Goal: Task Accomplishment & Management: Manage account settings

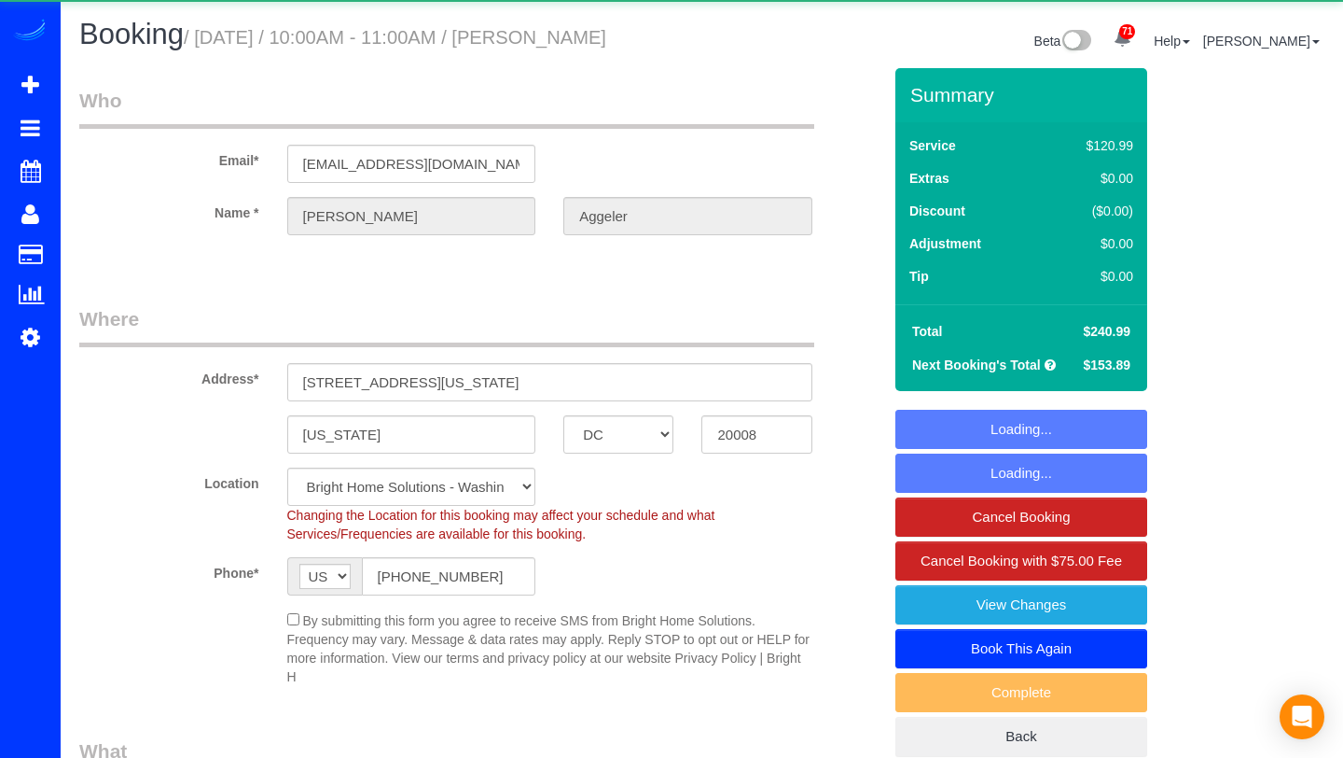
select select "DC"
select select "2"
select select "spot1"
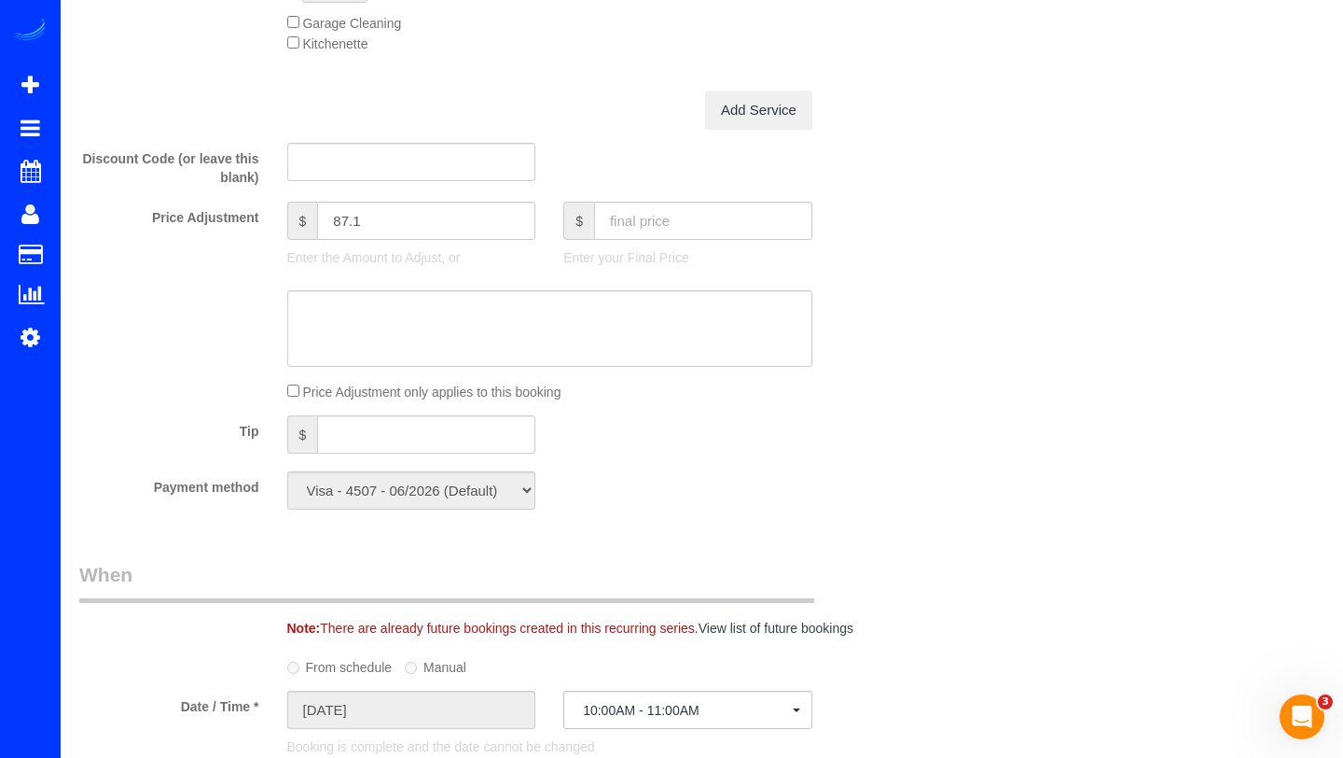
scroll to position [1581, 0]
click at [408, 451] on input "text" at bounding box center [426, 431] width 218 height 38
type input "0"
type input "40"
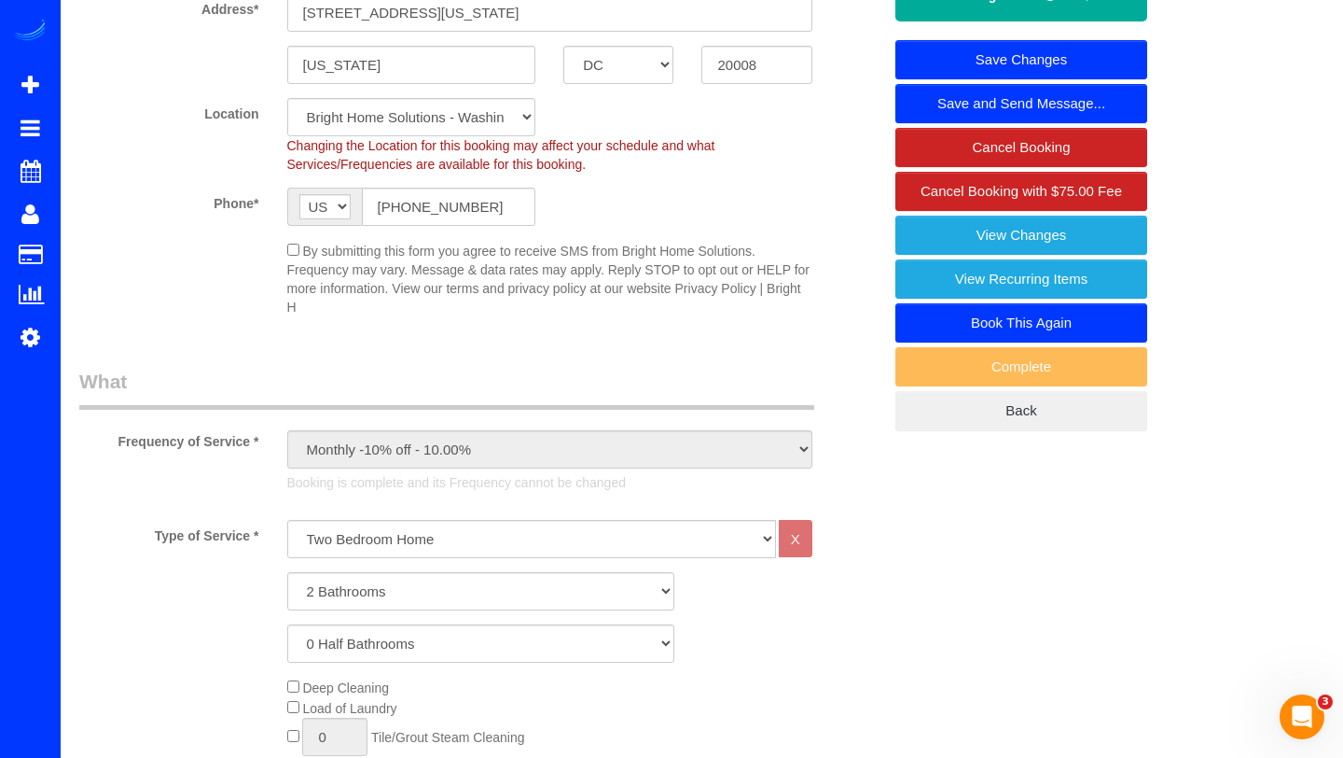
scroll to position [354, 0]
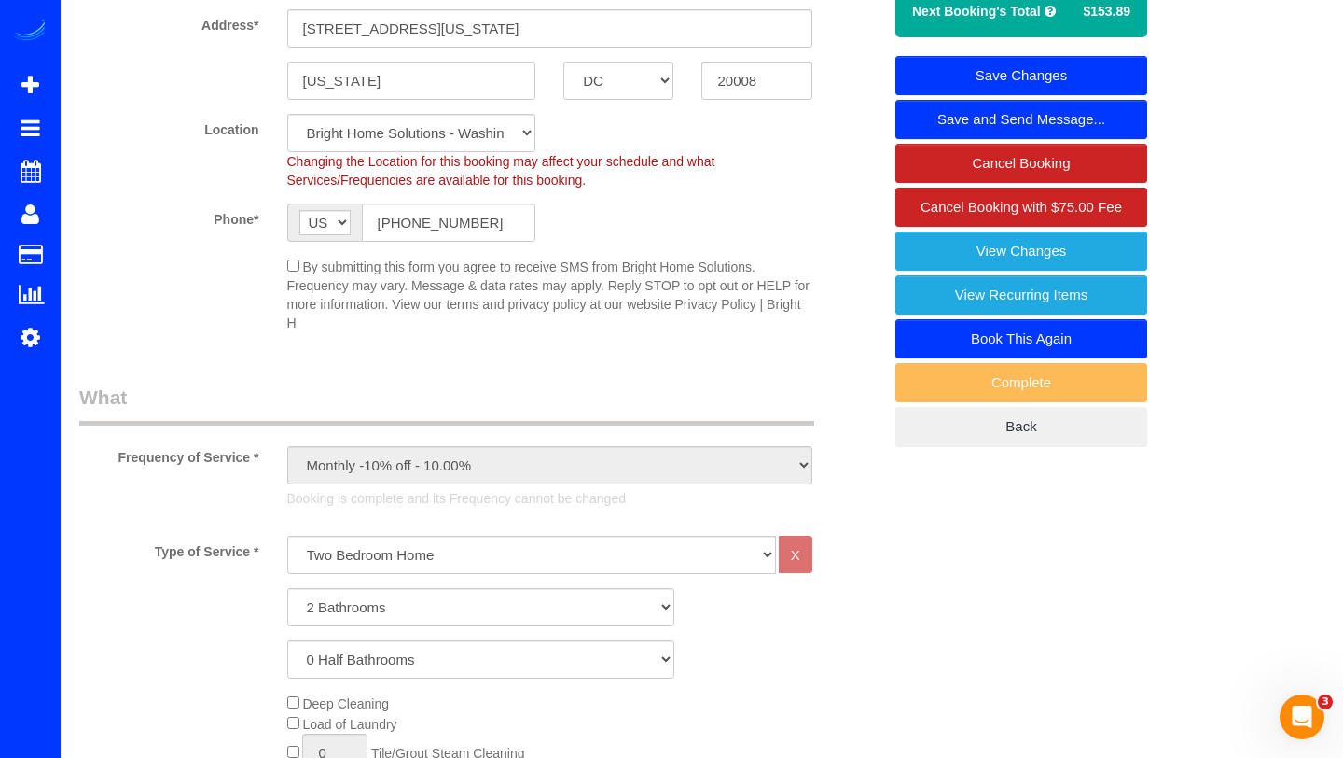
click at [1062, 95] on link "Save Changes" at bounding box center [1022, 75] width 252 height 39
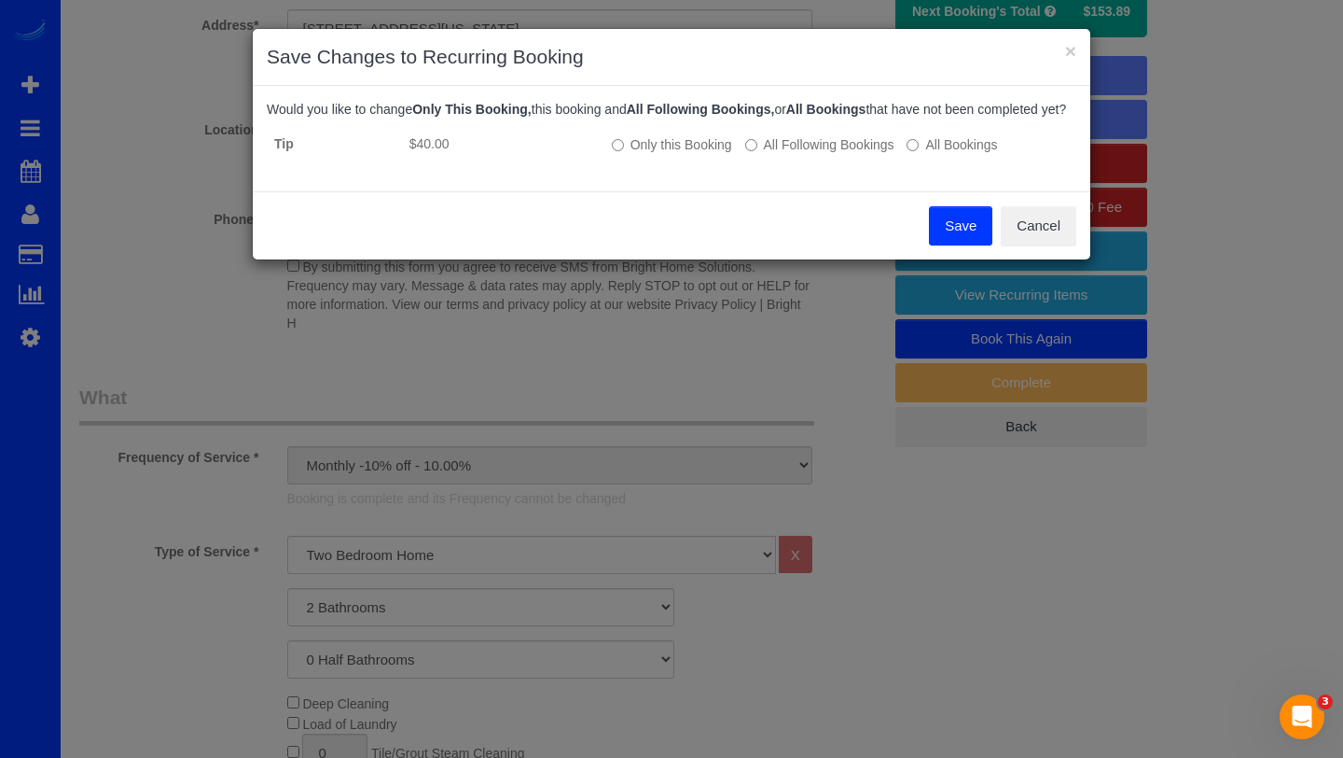
click at [938, 245] on button "Save" at bounding box center [960, 225] width 63 height 39
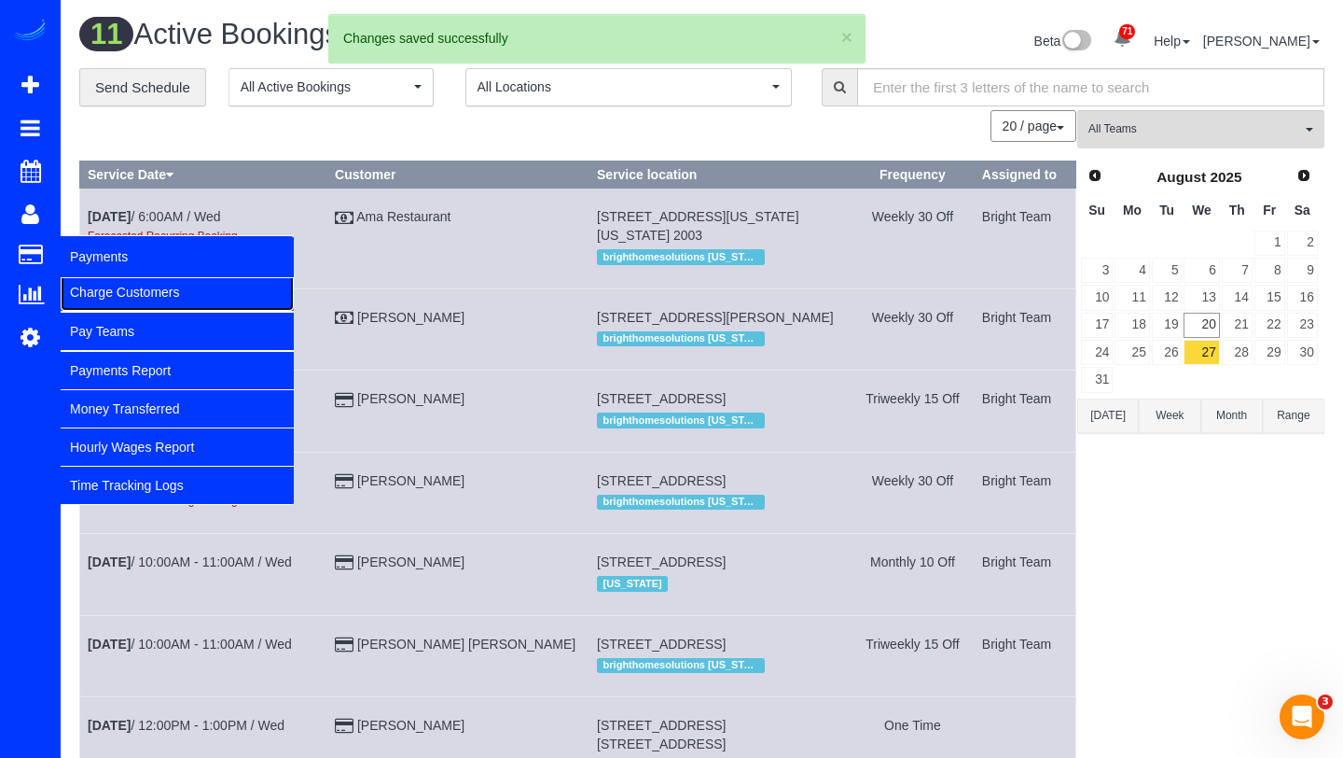
click at [69, 286] on link "Charge Customers" at bounding box center [177, 291] width 233 height 37
select select
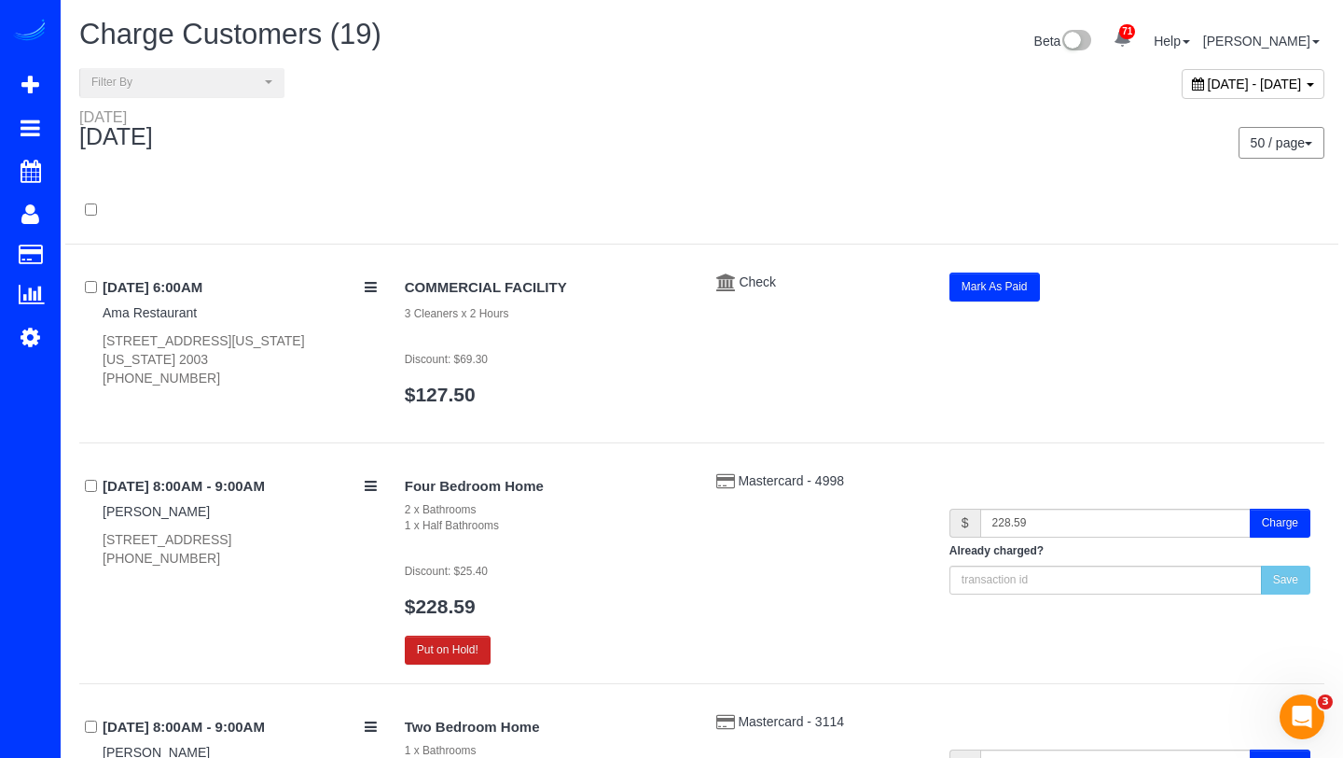
click at [1208, 84] on span "[DATE] - [DATE]" at bounding box center [1255, 84] width 94 height 15
type input "**********"
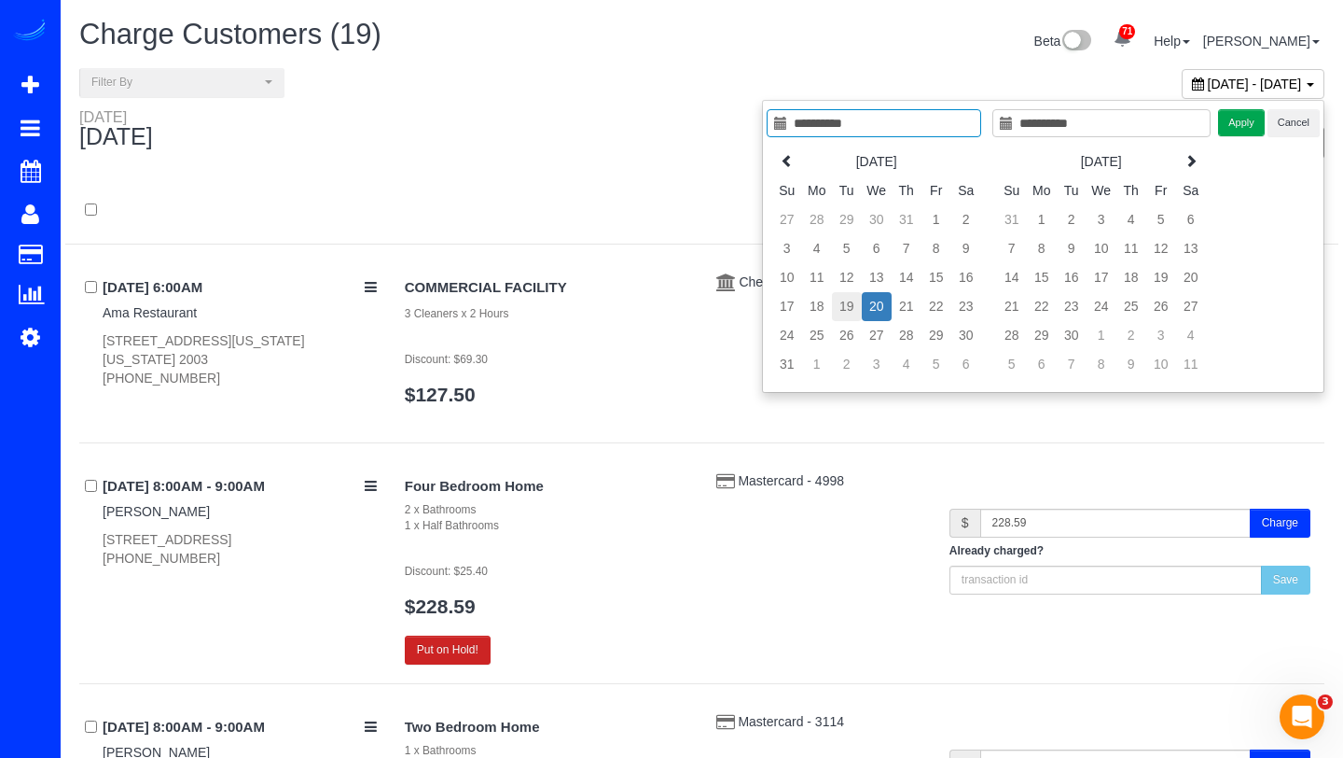
type input "**********"
click at [846, 303] on td "19" at bounding box center [847, 306] width 30 height 29
type input "**********"
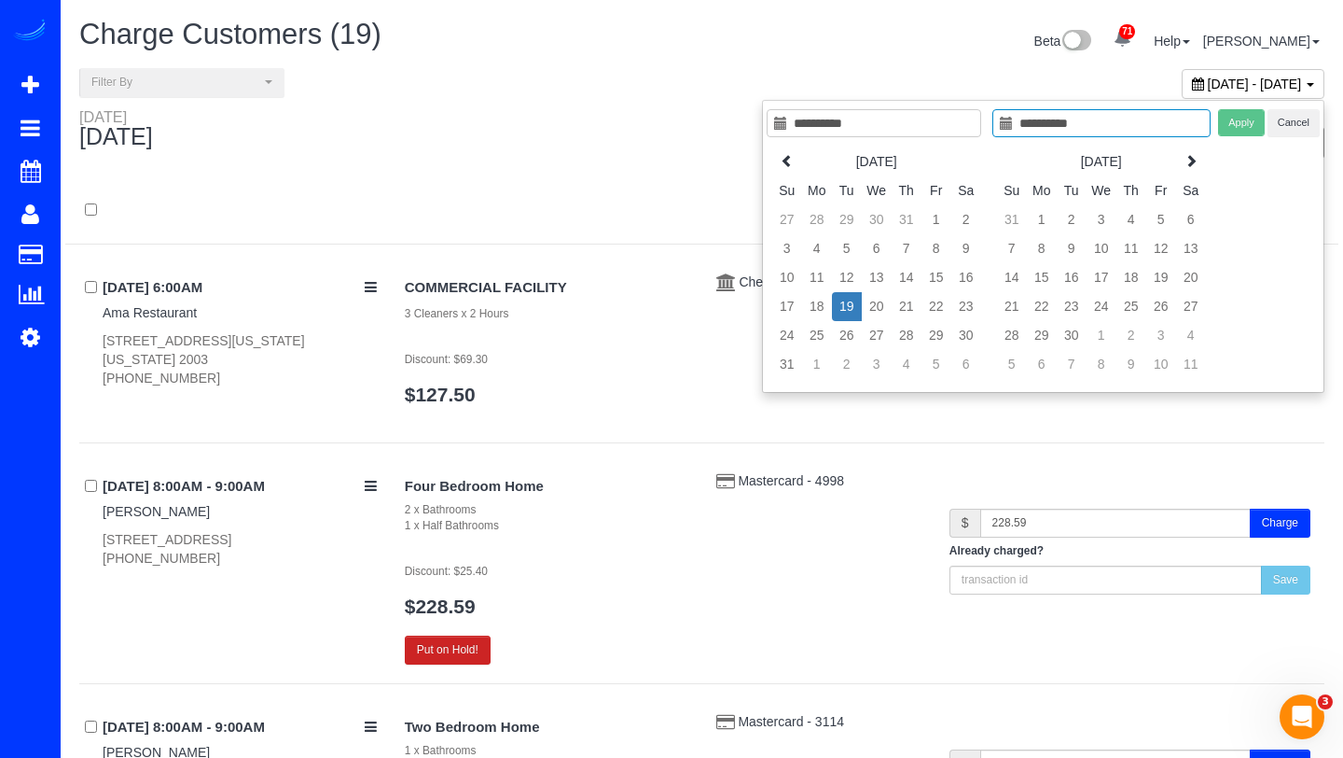
click at [846, 303] on td "19" at bounding box center [847, 306] width 30 height 29
type input "**********"
click at [1247, 126] on button "Apply" at bounding box center [1241, 122] width 47 height 27
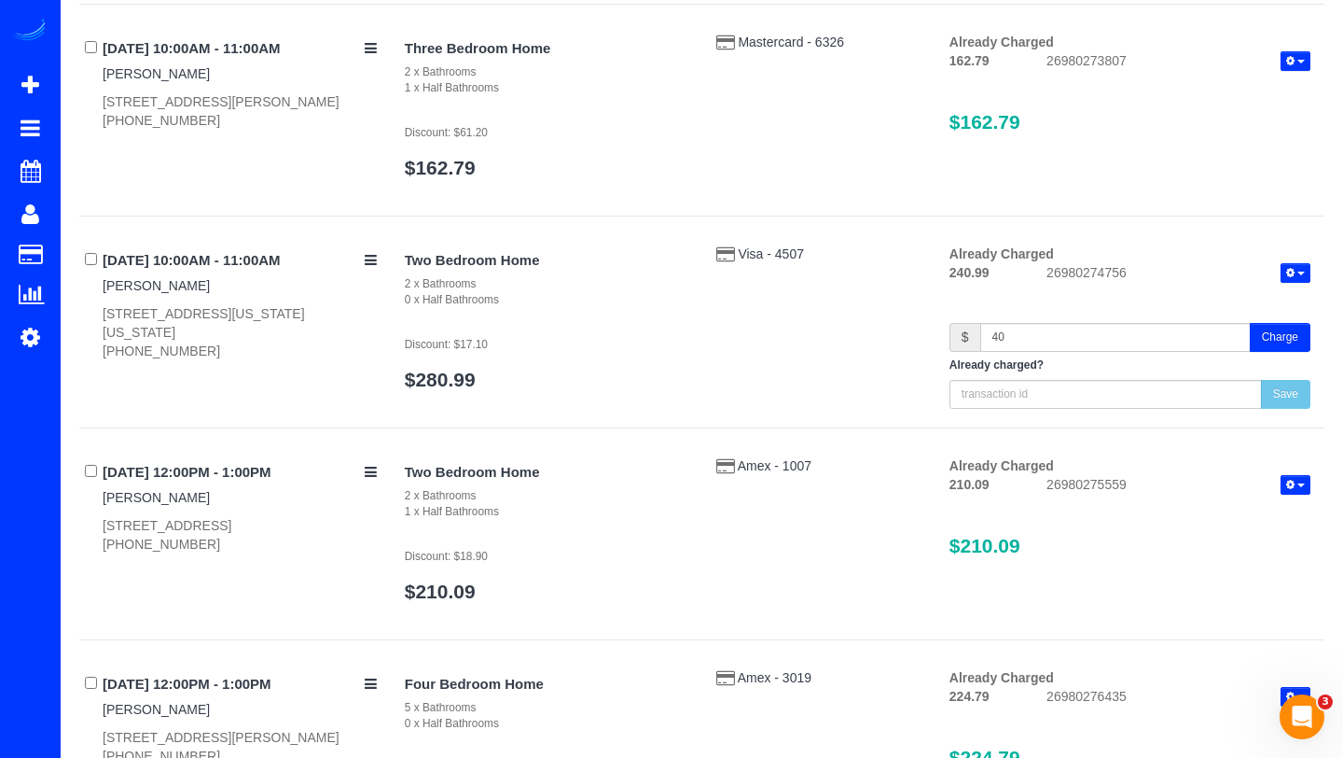
scroll to position [1498, 0]
click at [1262, 327] on button "Charge" at bounding box center [1280, 336] width 61 height 29
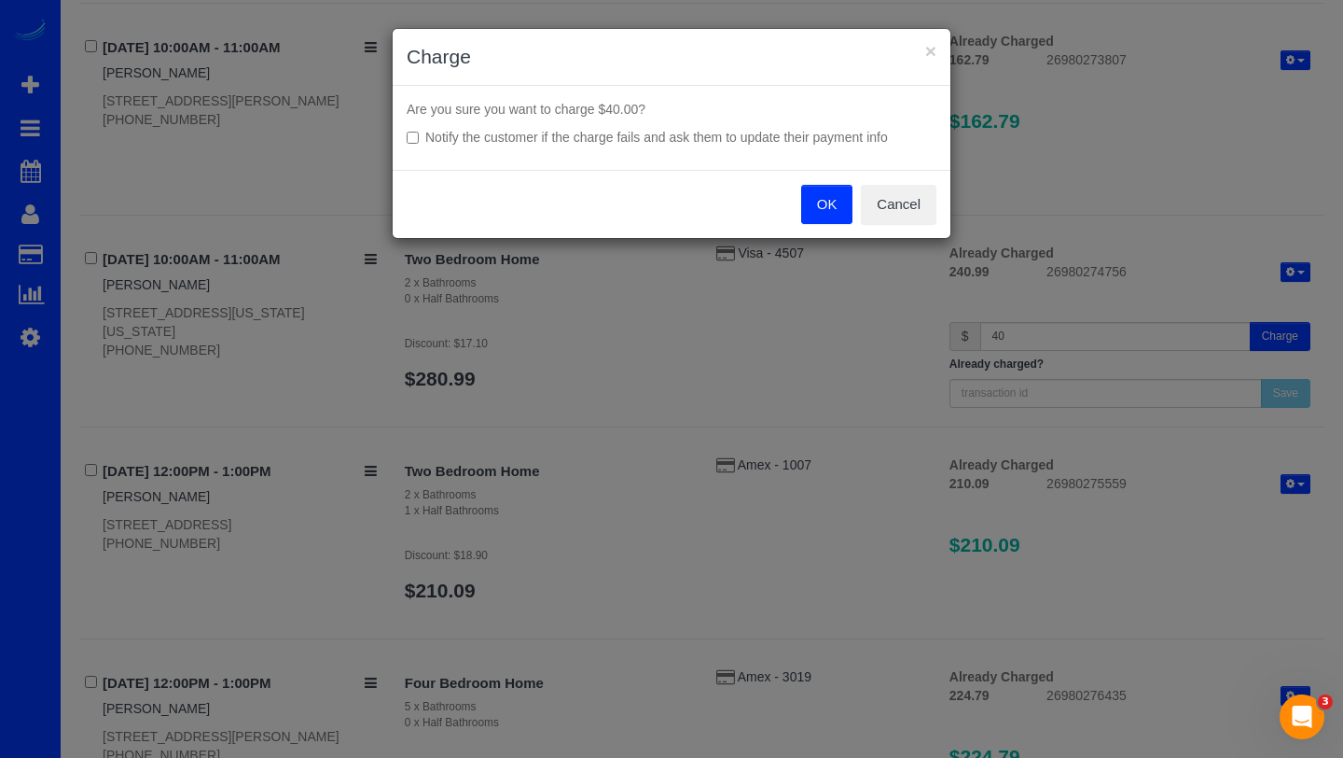
click at [800, 199] on div "OK Cancel" at bounding box center [672, 204] width 558 height 68
click at [814, 199] on button "OK" at bounding box center [827, 204] width 52 height 39
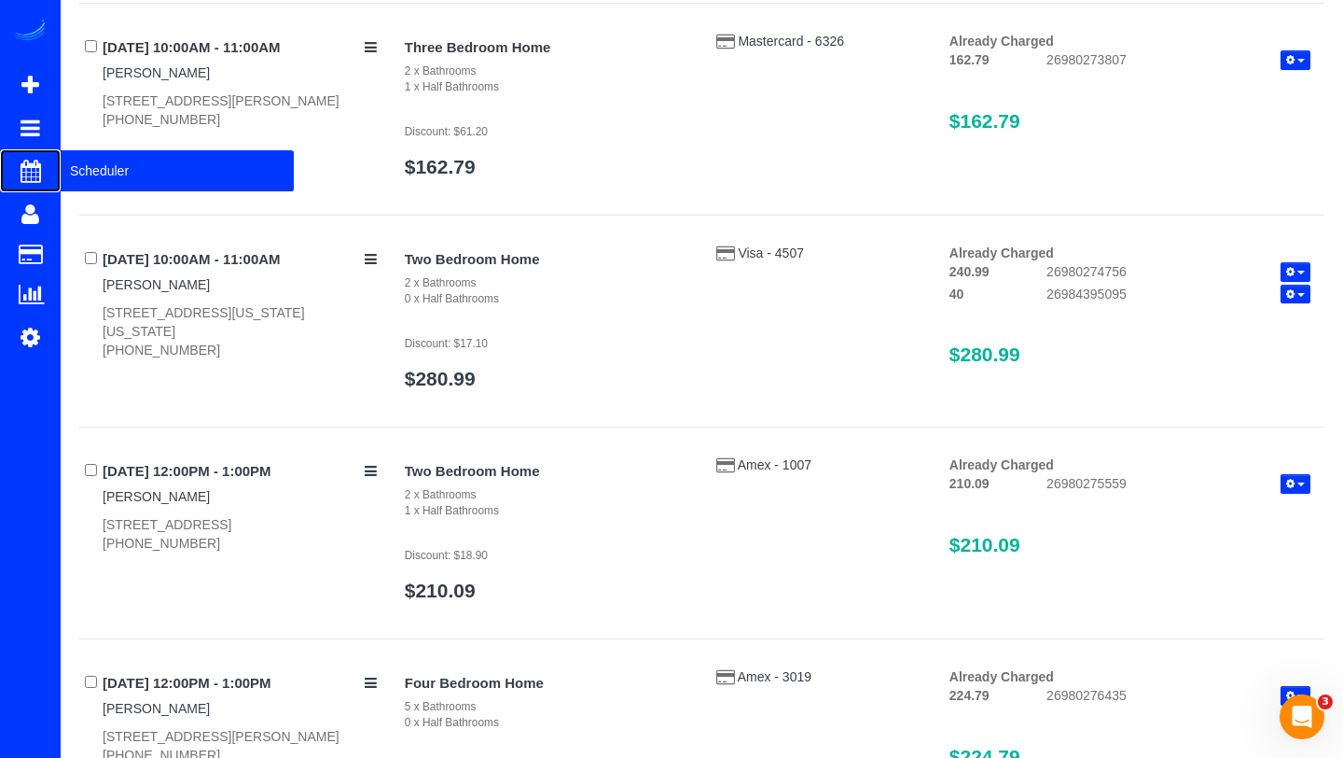
click at [89, 170] on span "Scheduler" at bounding box center [177, 170] width 233 height 43
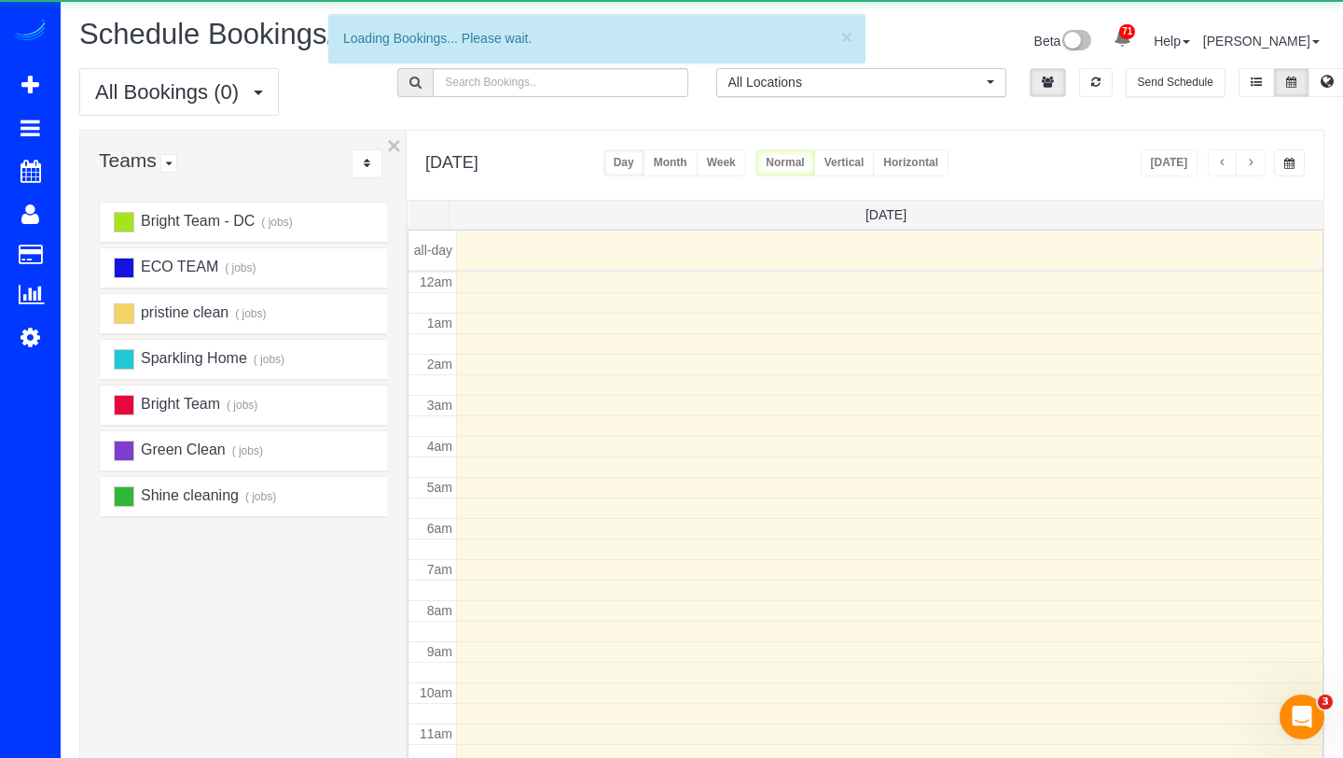
scroll to position [247, 0]
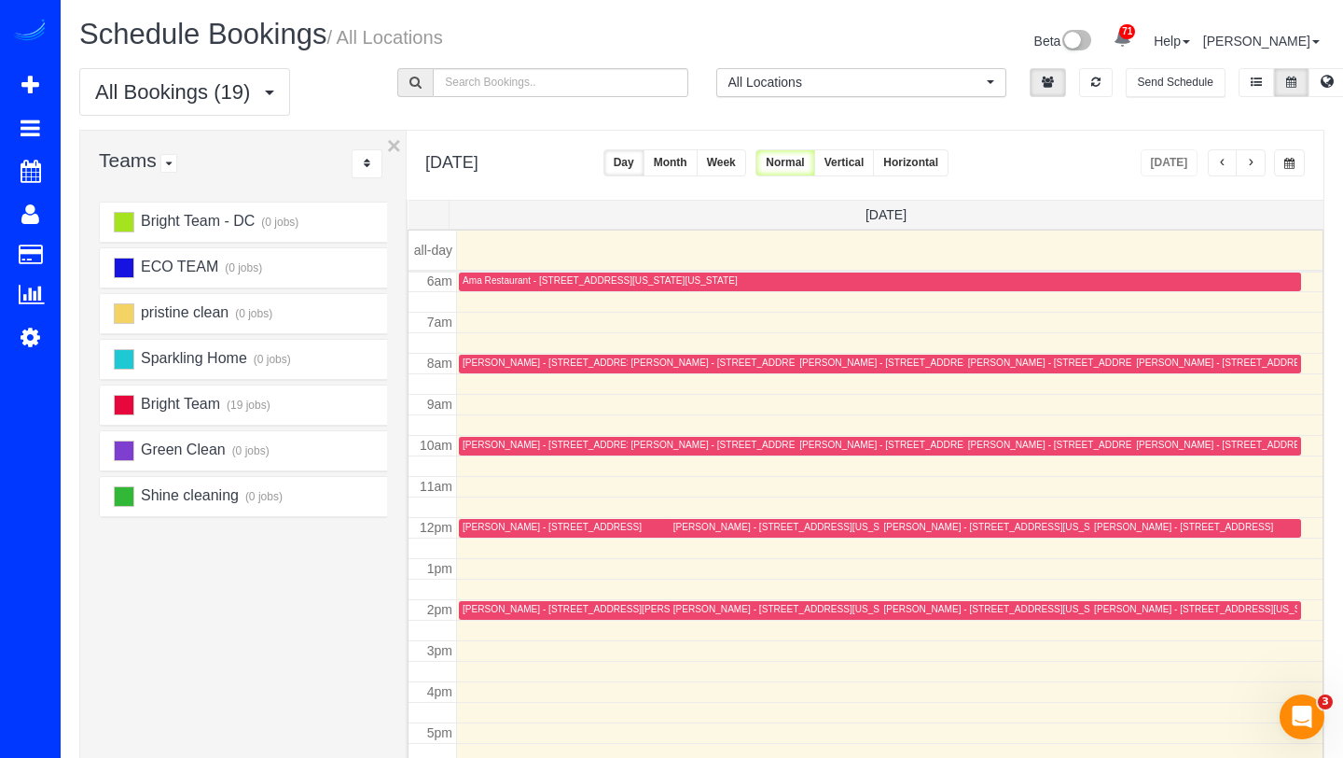
click at [1135, 26] on span "71" at bounding box center [1128, 31] width 16 height 15
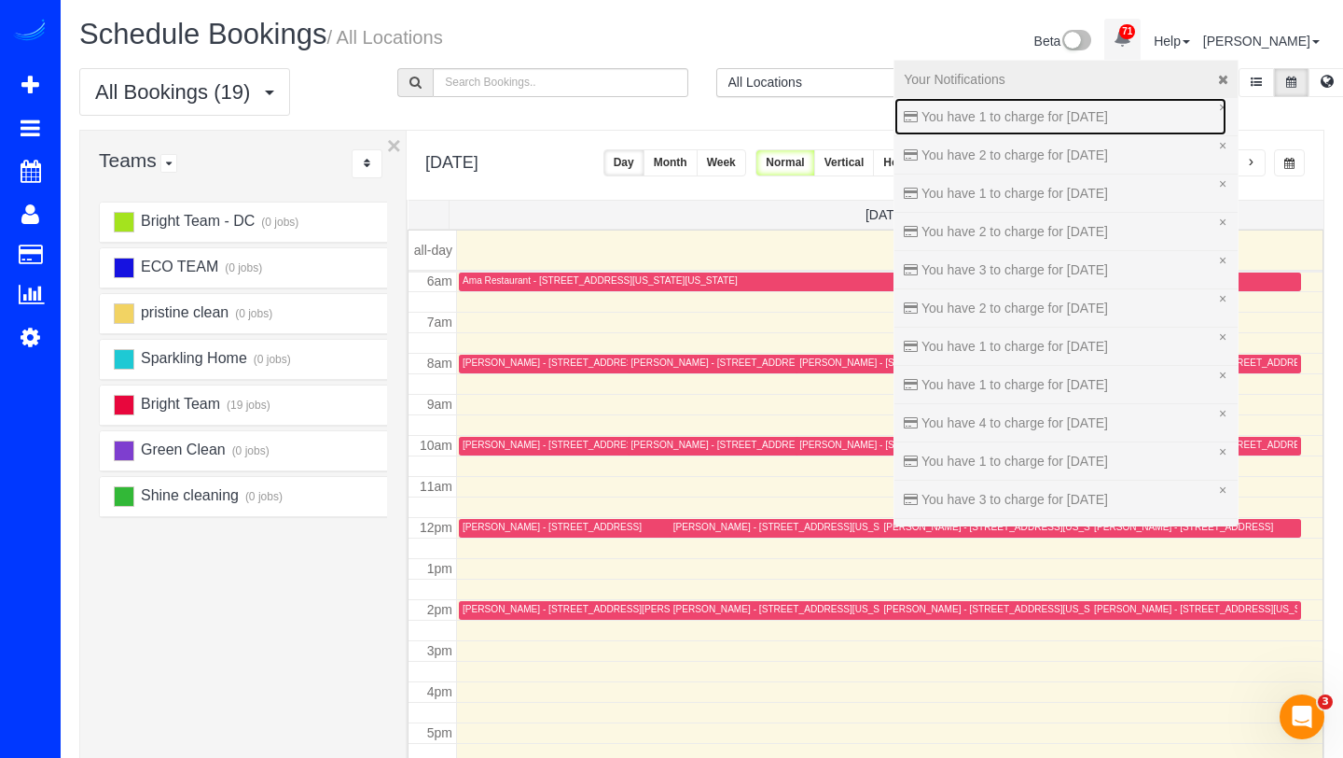
click at [1081, 113] on span "You have 1 to charge for [DATE]" at bounding box center [1015, 116] width 187 height 15
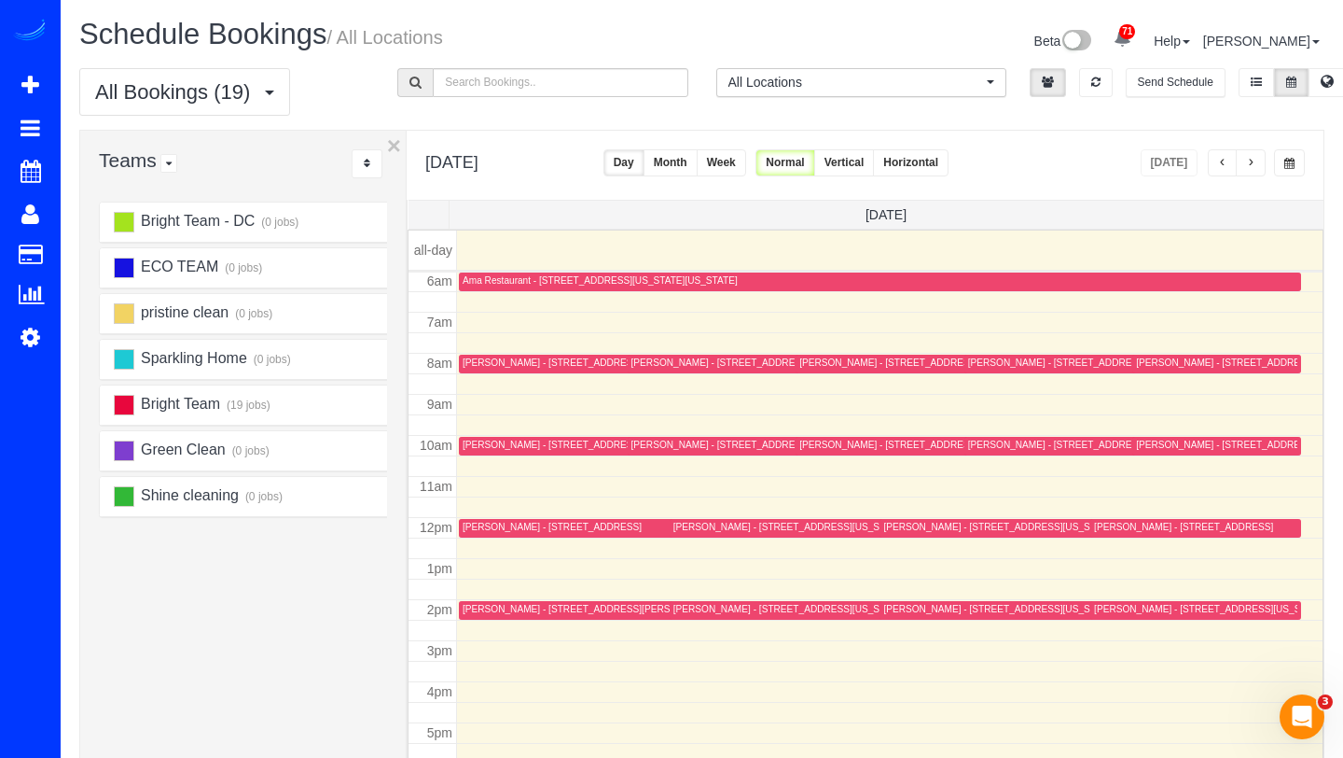
select select
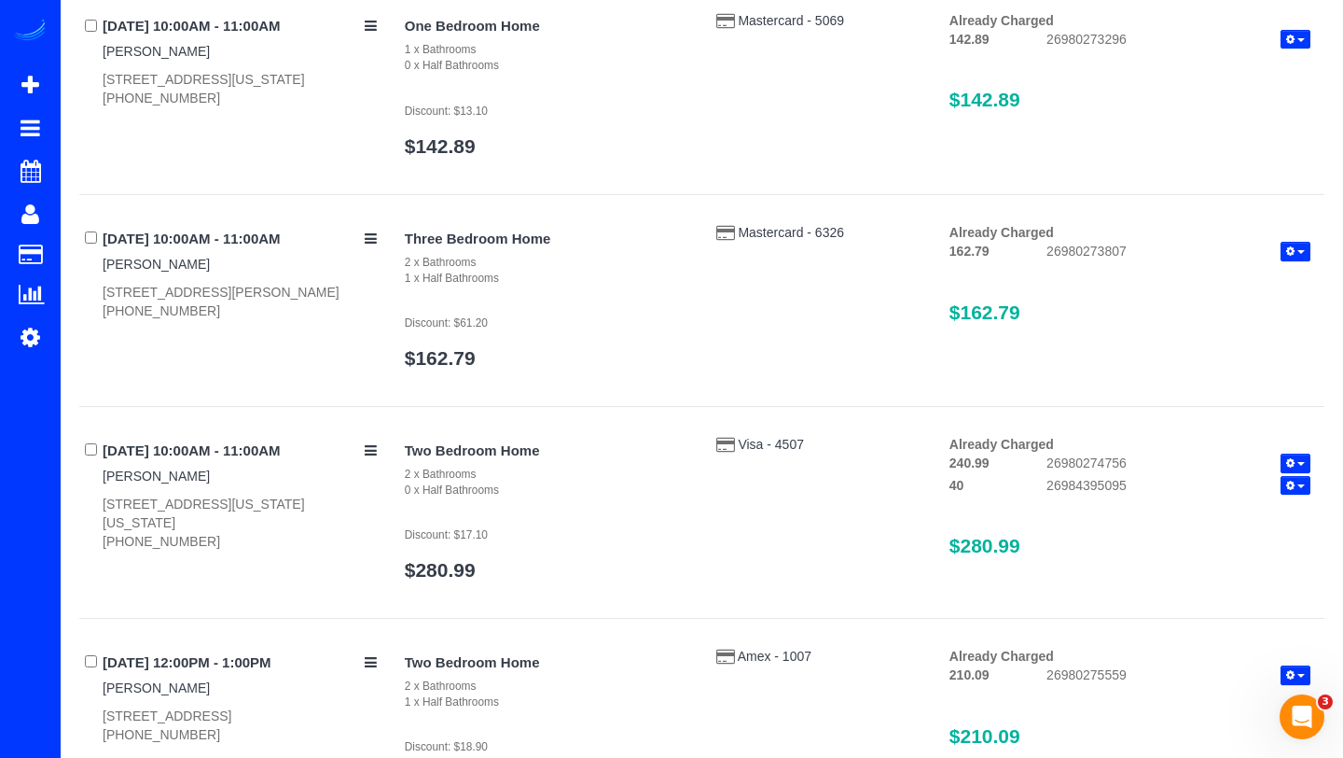
scroll to position [1130, 0]
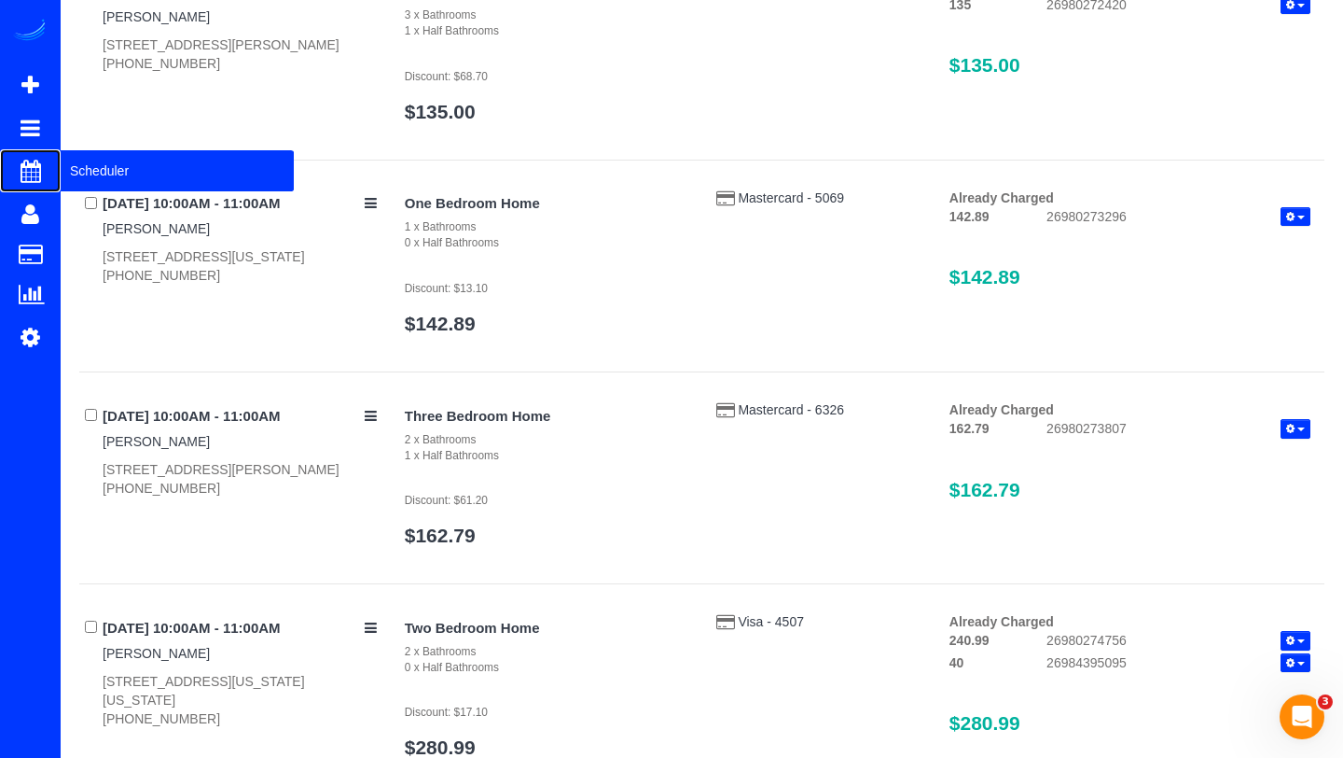
click at [77, 163] on span "Scheduler" at bounding box center [177, 170] width 233 height 43
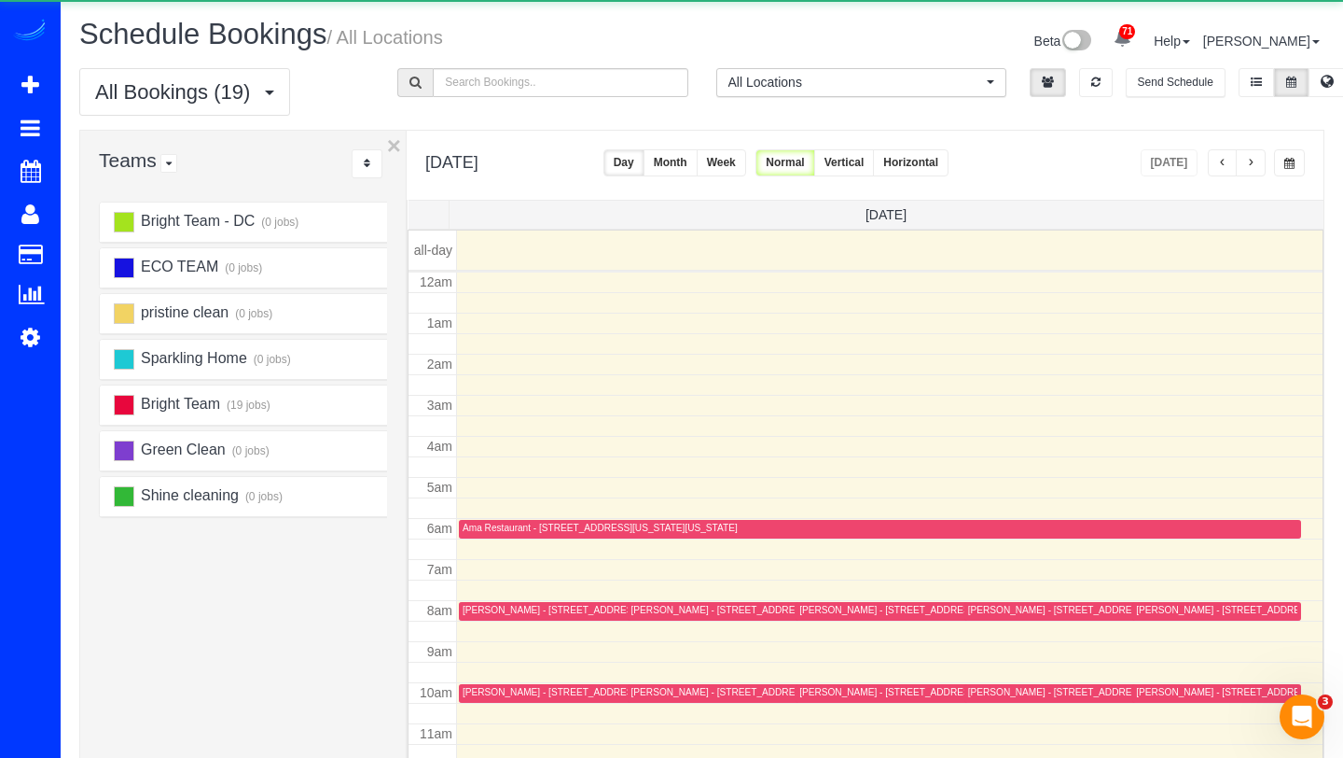
scroll to position [247, 0]
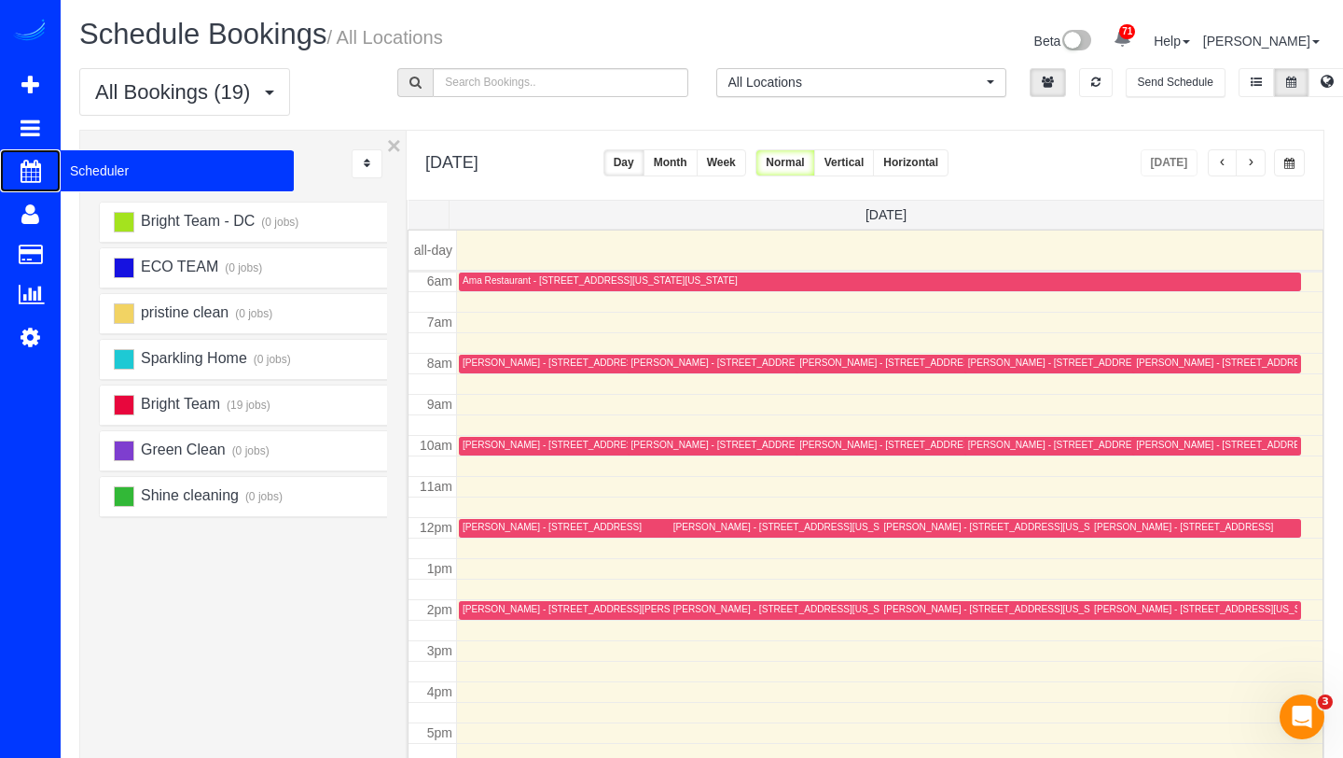
click at [80, 168] on span "Scheduler" at bounding box center [177, 170] width 233 height 43
